Goal: Find specific page/section: Find specific page/section

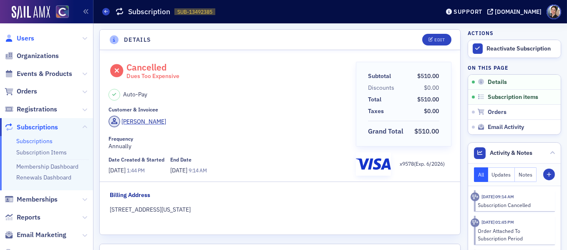
click at [22, 38] on span "Users" at bounding box center [26, 38] width 18 height 9
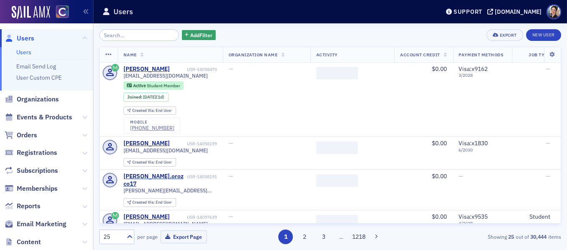
click at [145, 34] on input "search" at bounding box center [139, 35] width 80 height 12
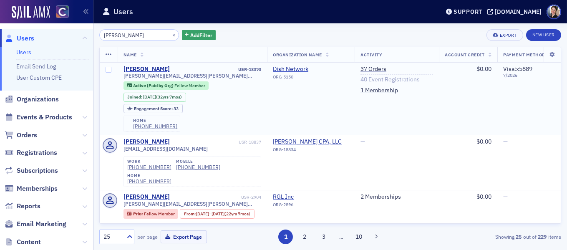
type input "[PERSON_NAME]"
click at [371, 78] on link "40 Event Registrations" at bounding box center [390, 80] width 59 height 8
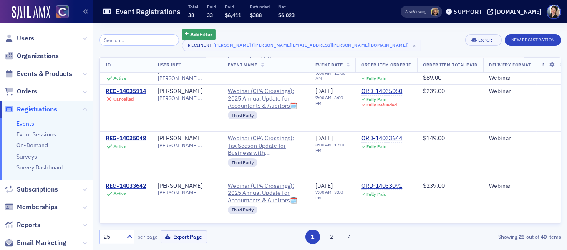
scroll to position [199, 0]
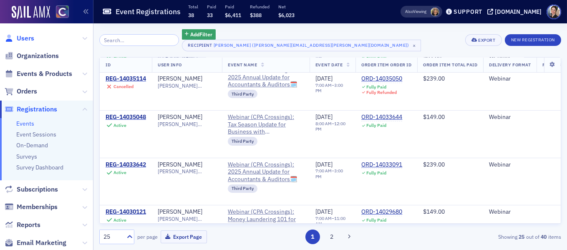
click at [28, 38] on span "Users" at bounding box center [26, 38] width 18 height 9
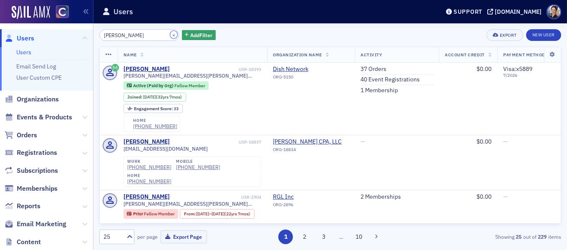
click at [170, 34] on button "×" at bounding box center [174, 35] width 8 height 8
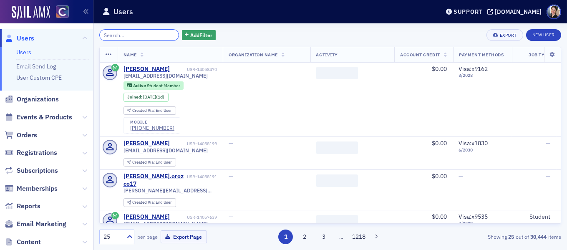
click at [146, 35] on input "search" at bounding box center [139, 35] width 80 height 12
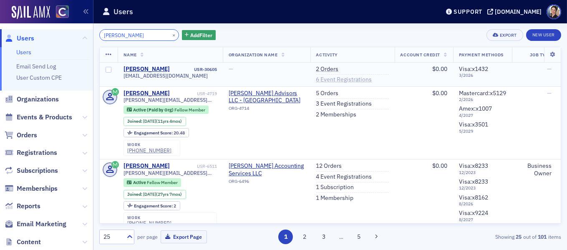
type input "[PERSON_NAME]"
click at [325, 80] on link "6 Event Registrations" at bounding box center [344, 80] width 56 height 8
